Goal: Transaction & Acquisition: Purchase product/service

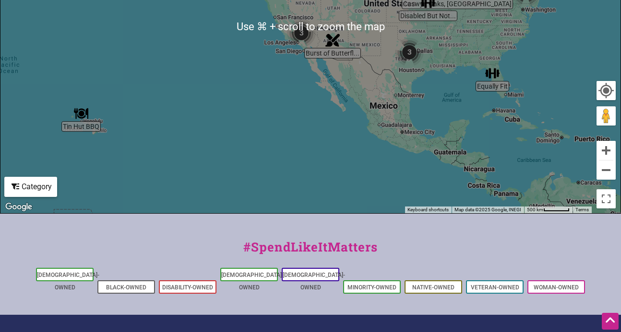
scroll to position [479, 0]
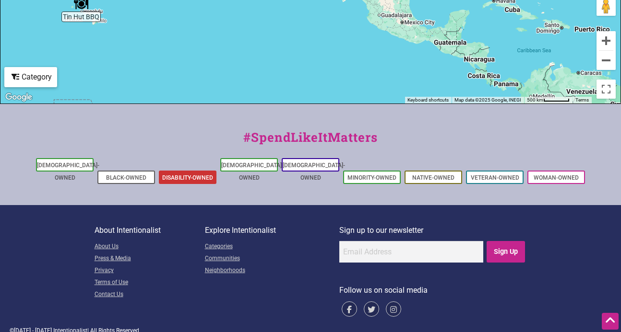
click at [197, 175] on link "Disability-Owned" at bounding box center [187, 178] width 51 height 7
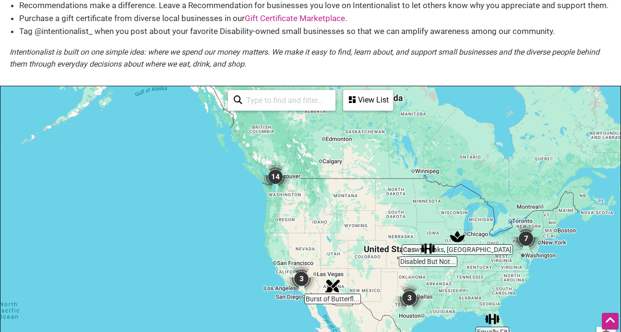
scroll to position [125, 0]
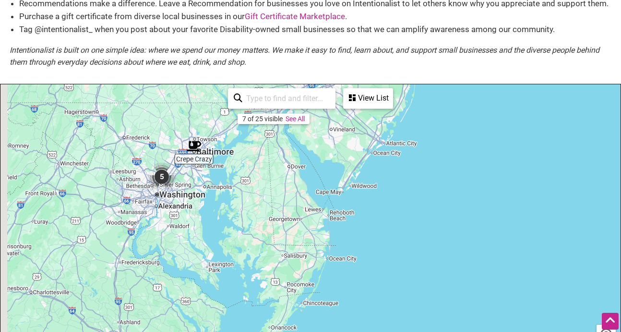
drag, startPoint x: 235, startPoint y: 262, endPoint x: 262, endPoint y: 69, distance: 195.6
click at [262, 69] on div "Disability-owned Small Businesses Use Intentionalist to explore and #SpendLikeI…" at bounding box center [310, 186] width 621 height 544
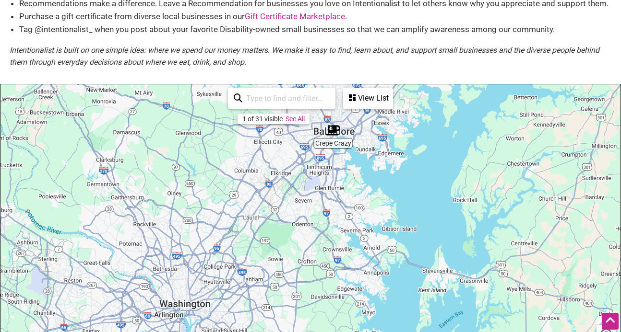
drag, startPoint x: 167, startPoint y: 144, endPoint x: 392, endPoint y: 181, distance: 227.4
click at [392, 181] on div "To navigate, press the arrow keys." at bounding box center [310, 270] width 620 height 373
click at [207, 281] on img "4" at bounding box center [207, 282] width 29 height 29
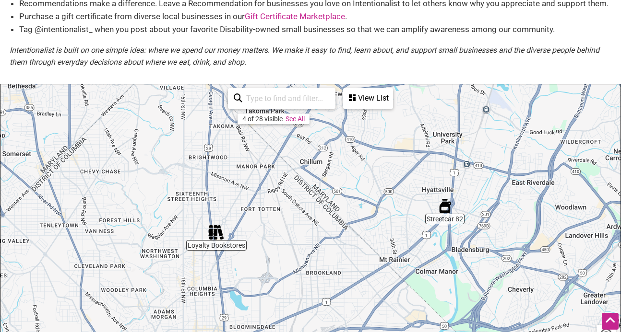
drag, startPoint x: 268, startPoint y: 203, endPoint x: 300, endPoint y: 238, distance: 47.5
click at [300, 238] on div "To navigate, press the arrow keys." at bounding box center [310, 270] width 620 height 373
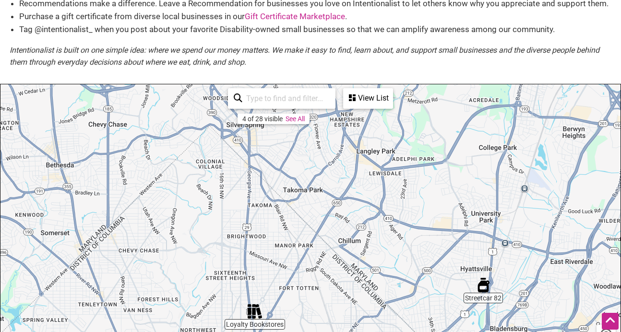
drag, startPoint x: 436, startPoint y: 144, endPoint x: 477, endPoint y: 225, distance: 90.5
click at [477, 225] on div "To navigate, press the arrow keys." at bounding box center [310, 270] width 620 height 373
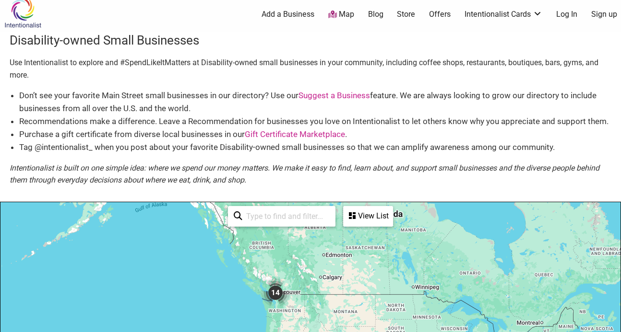
scroll to position [5, 0]
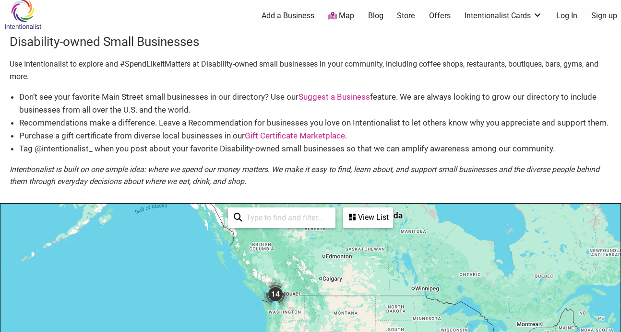
click at [409, 14] on link "Store" at bounding box center [406, 16] width 18 height 11
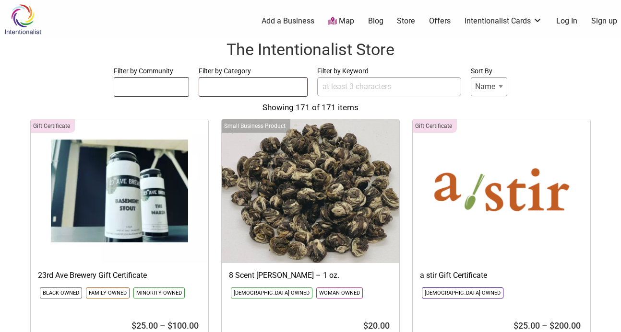
select select
